Goal: Information Seeking & Learning: Learn about a topic

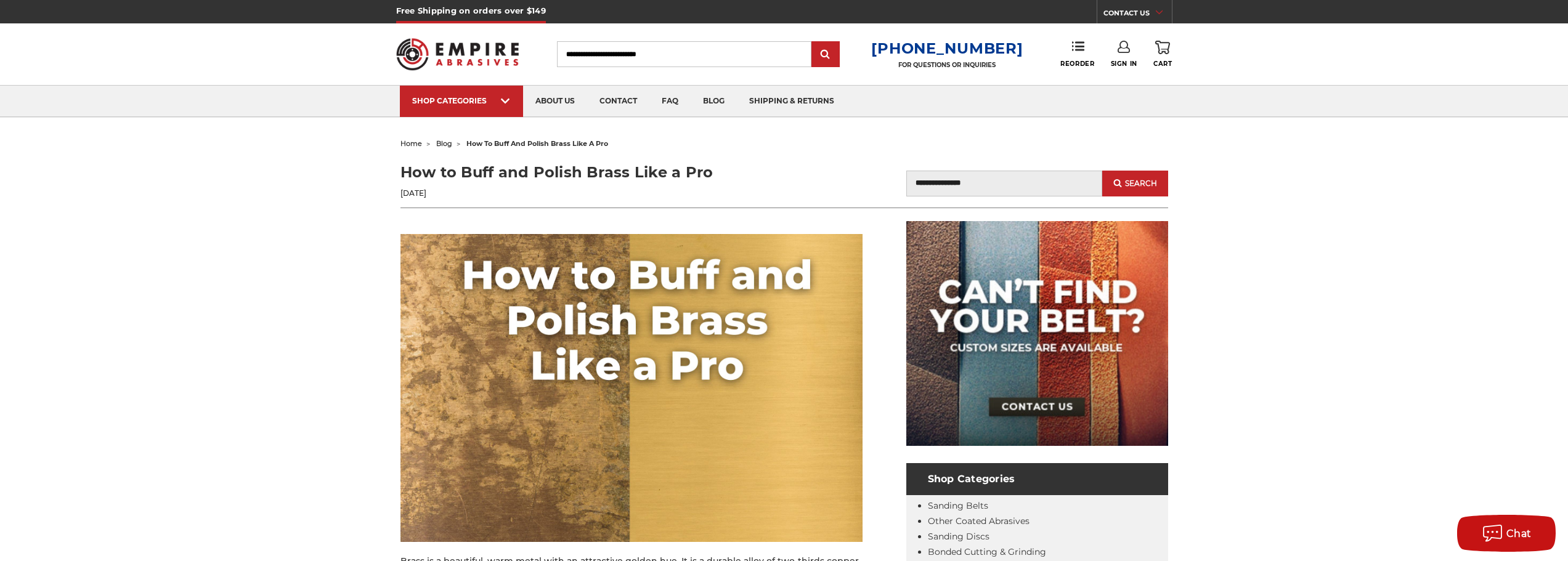
drag, startPoint x: 417, startPoint y: 172, endPoint x: 707, endPoint y: 169, distance: 290.0
click at [746, 166] on h1 "How to Buff and Polish Brass Like a Pro" at bounding box center [592, 172] width 384 height 22
copy h1 "How to Buff and Polish Brass Like a Pro"
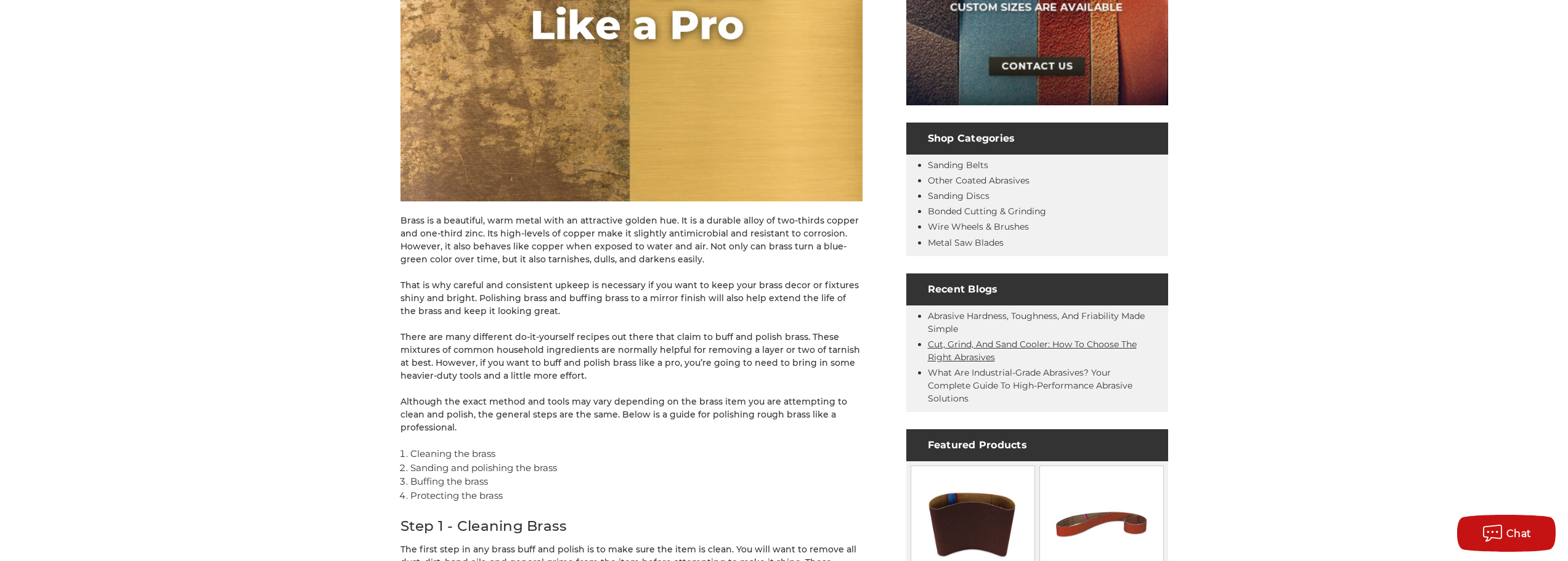
scroll to position [369, 0]
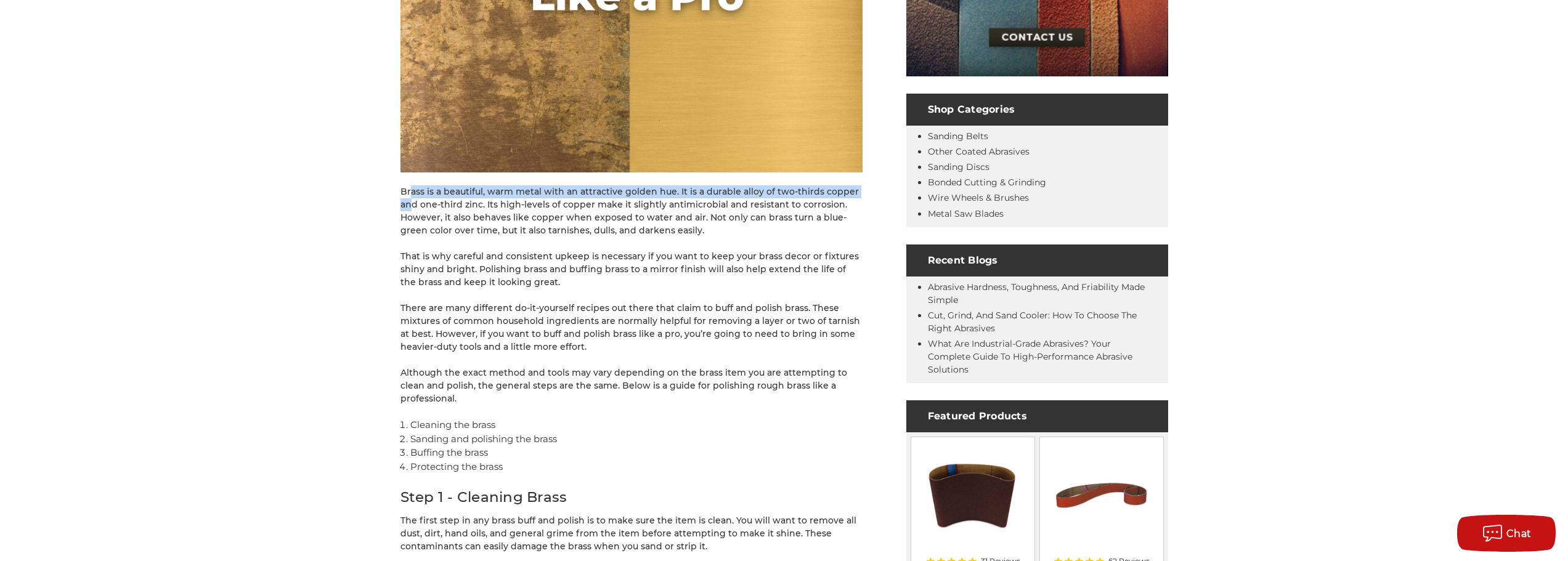
drag, startPoint x: 399, startPoint y: 193, endPoint x: 400, endPoint y: 202, distance: 9.1
click at [415, 188] on p "Brass is a beautiful, warm metal with an attractive golden hue. It is a durable…" at bounding box center [631, 211] width 462 height 51
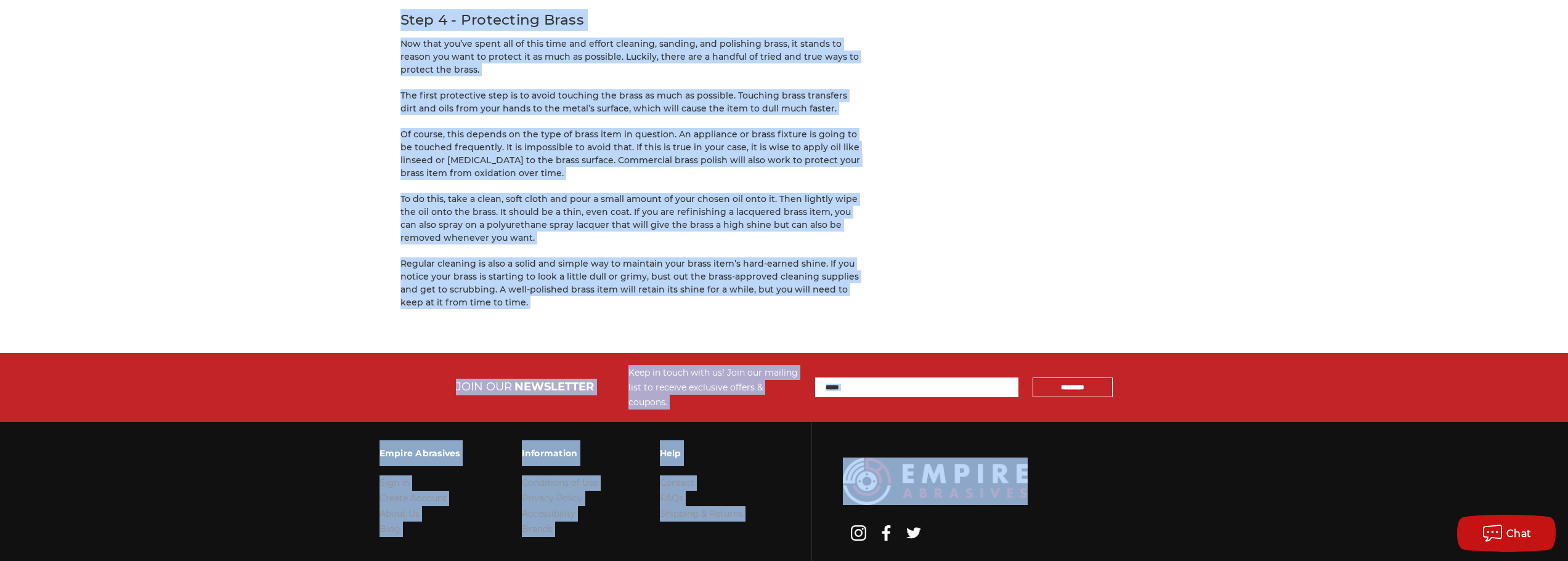
scroll to position [3253, 0]
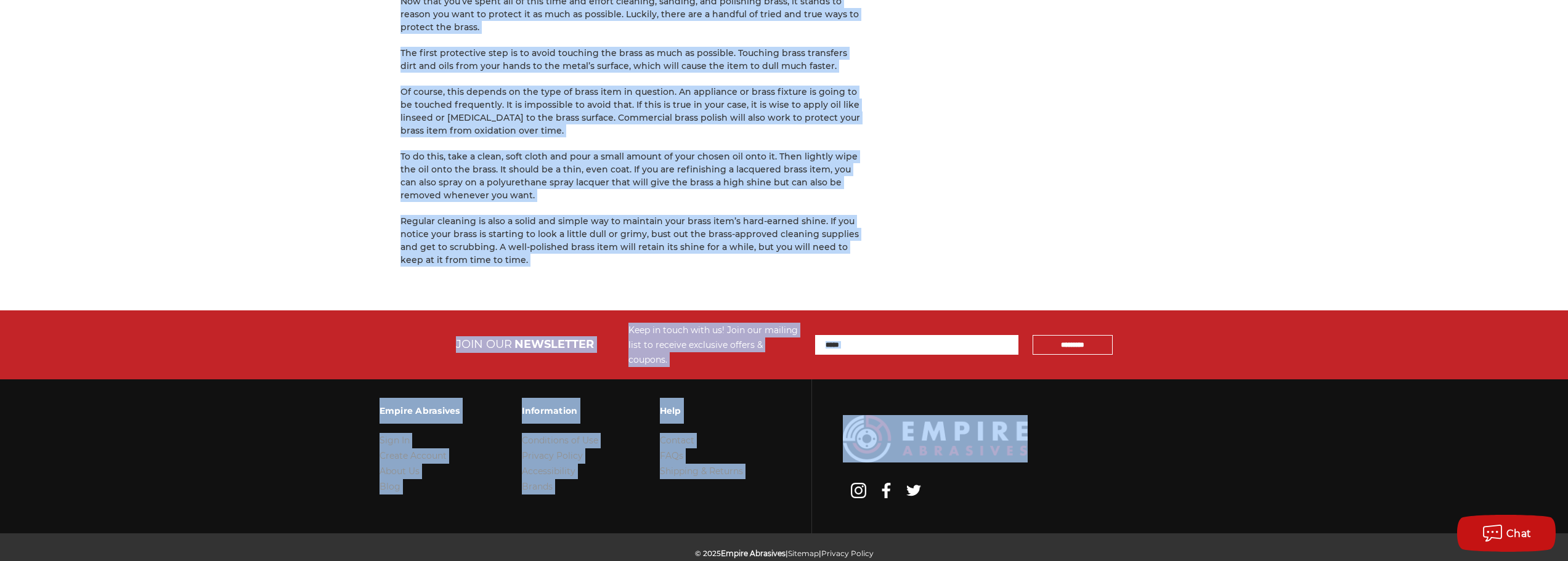
drag, startPoint x: 401, startPoint y: 192, endPoint x: 664, endPoint y: 231, distance: 265.9
copy div "Lorem ip d sitametco, adip elits doei te incididunt utlabo etd. Ma al e adminim…"
